Goal: Register for event/course

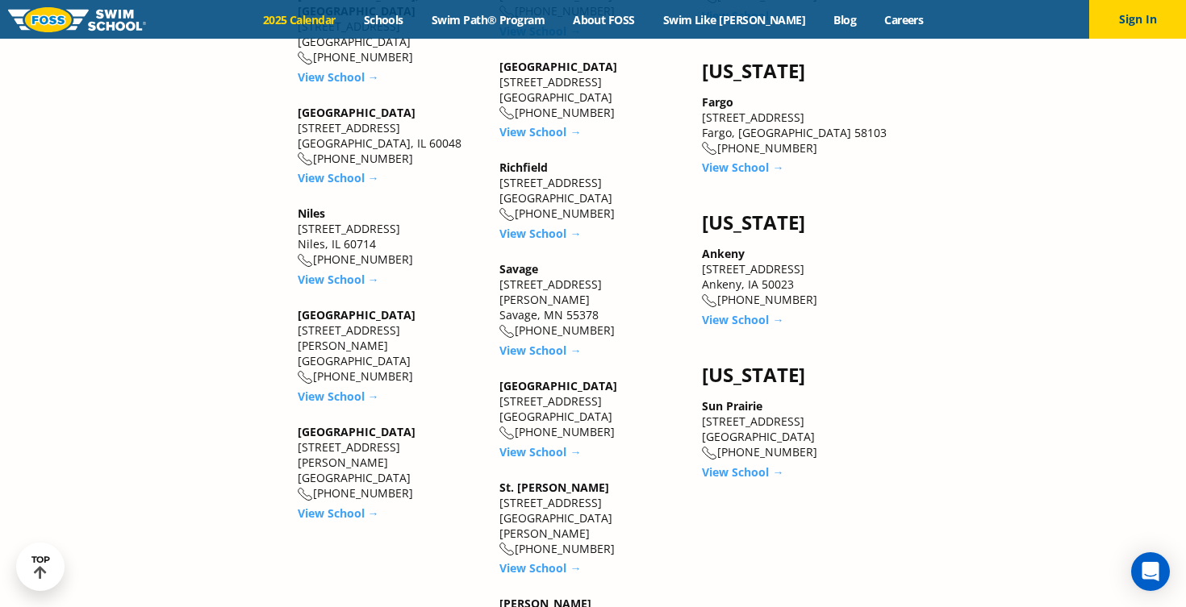
scroll to position [2615, 0]
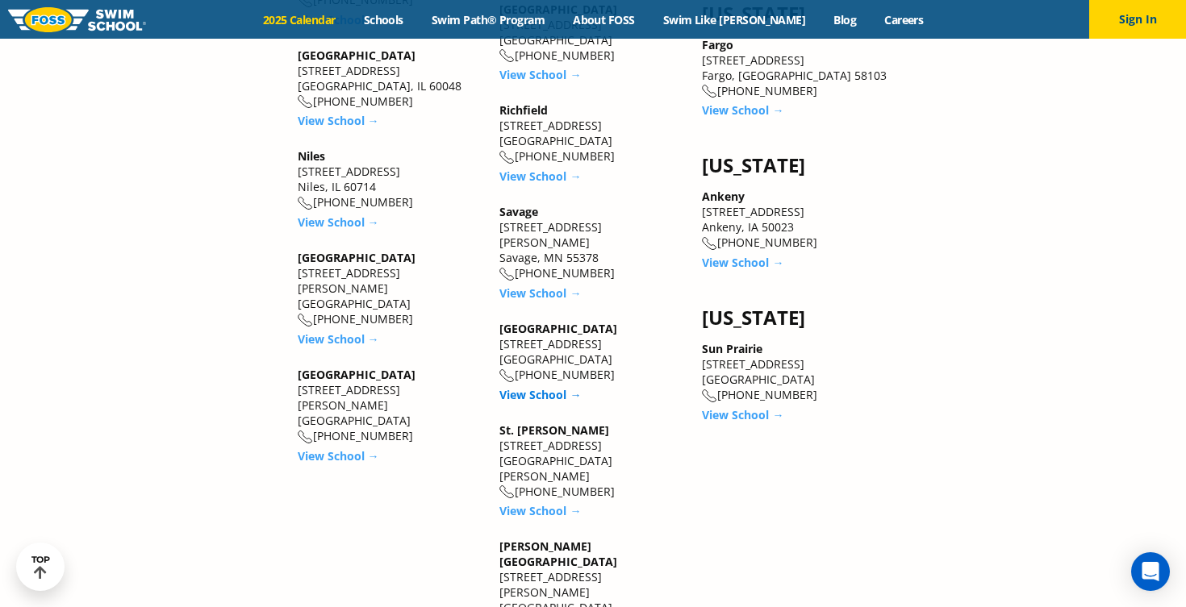
click at [548, 387] on link "View School →" at bounding box center [539, 394] width 81 height 15
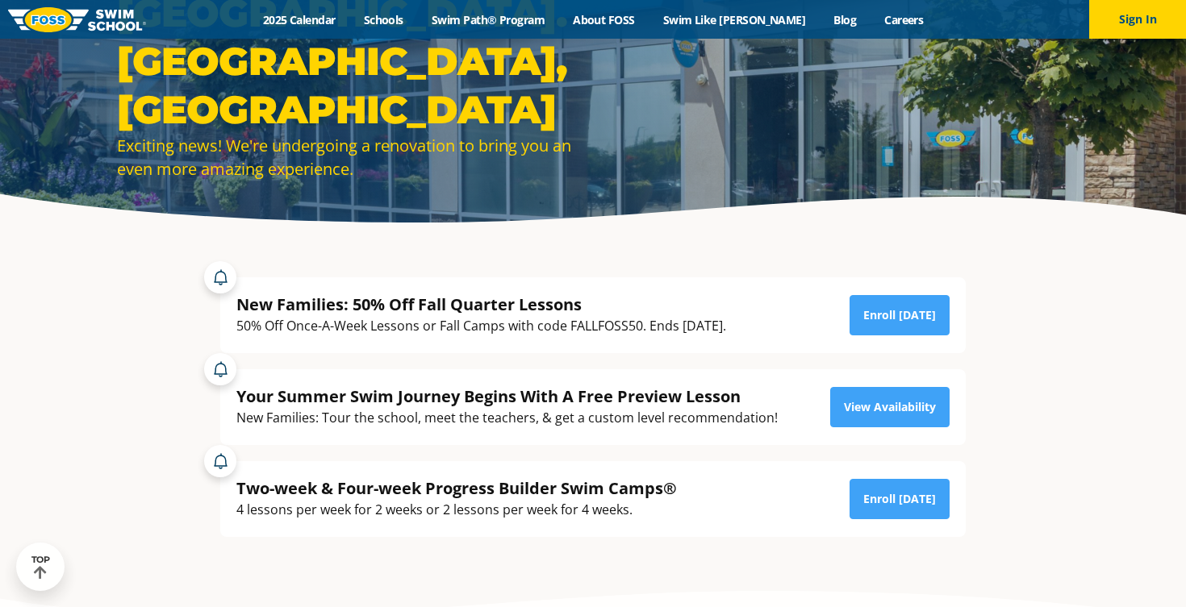
scroll to position [190, 0]
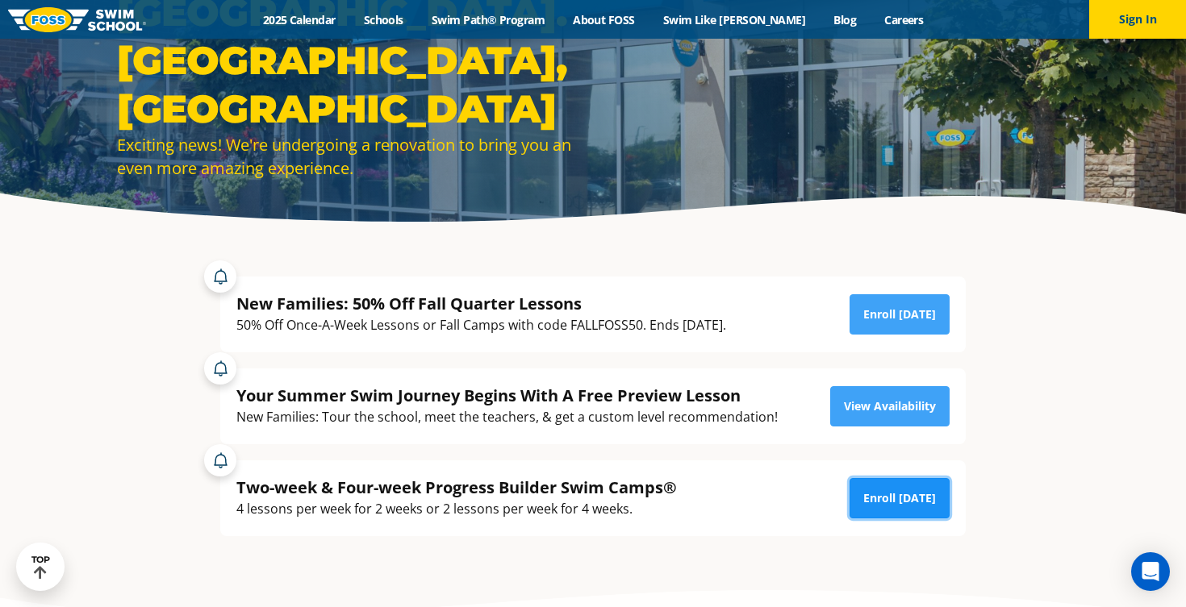
click at [879, 495] on link "Enroll [DATE]" at bounding box center [900, 498] width 100 height 40
